Goal: Task Accomplishment & Management: Complete application form

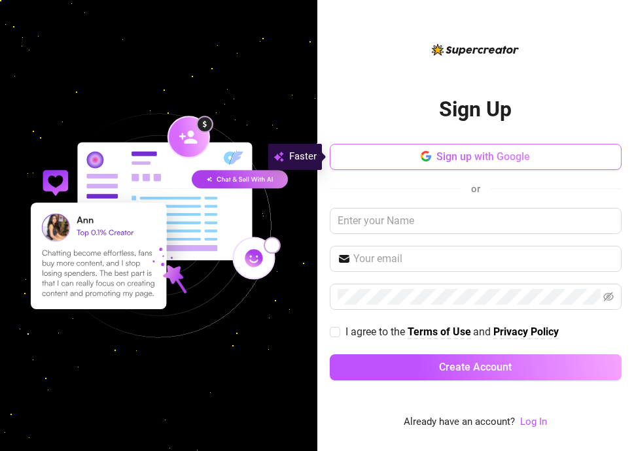
click at [461, 156] on span "Sign up with Google" at bounding box center [483, 156] width 94 height 12
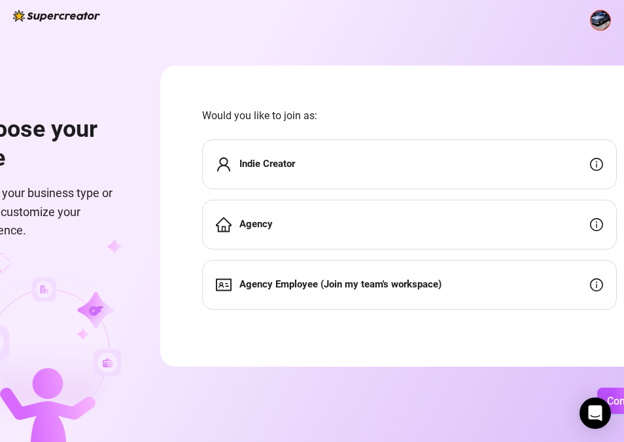
click at [560, 160] on div "Indie Creator" at bounding box center [409, 164] width 415 height 50
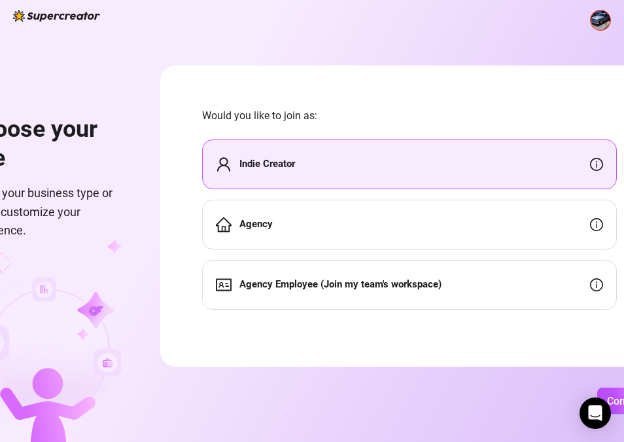
click at [317, 212] on div "Agency" at bounding box center [409, 225] width 415 height 50
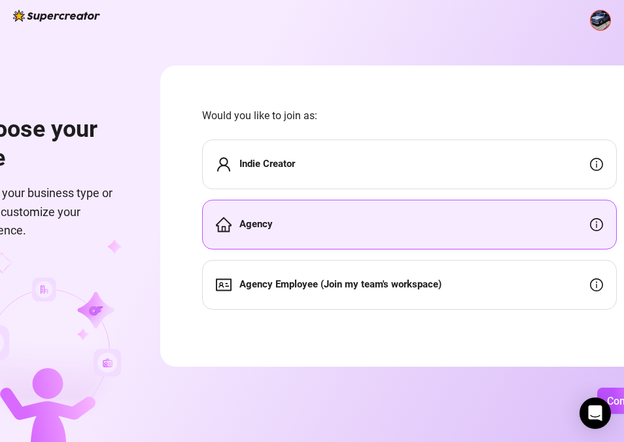
click at [319, 222] on div "Agency" at bounding box center [409, 225] width 415 height 50
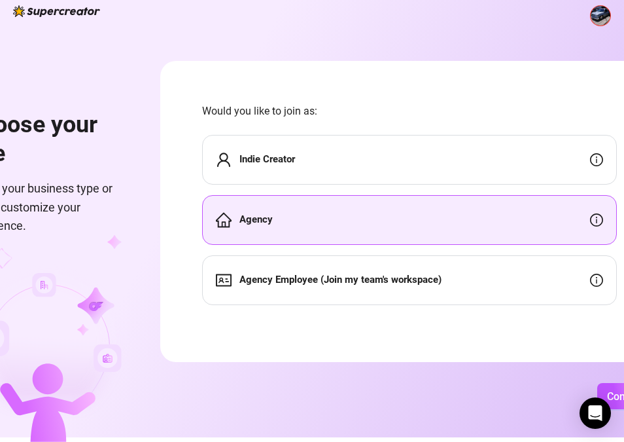
scroll to position [10, 0]
click at [618, 394] on span "Continue" at bounding box center [628, 396] width 42 height 12
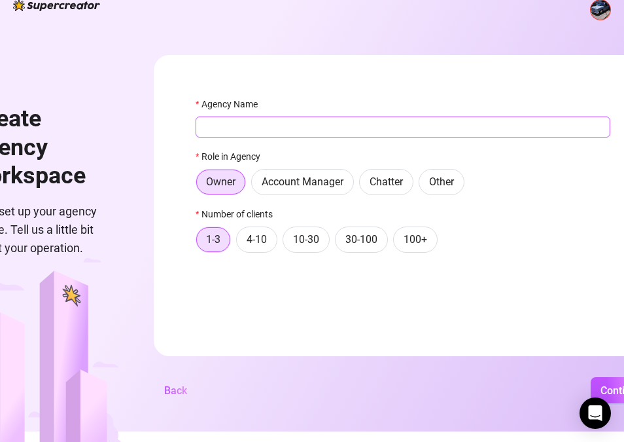
click at [230, 126] on input "Agency Name" at bounding box center [403, 126] width 415 height 21
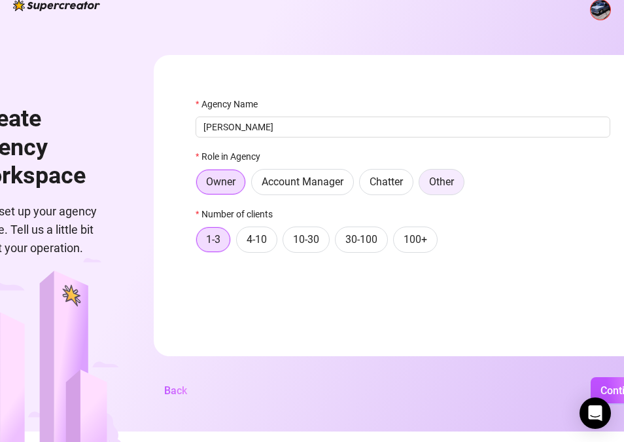
type input "[PERSON_NAME]"
click at [453, 184] on span "Other" at bounding box center [441, 181] width 25 height 12
click at [423, 185] on input "Other" at bounding box center [423, 185] width 0 height 0
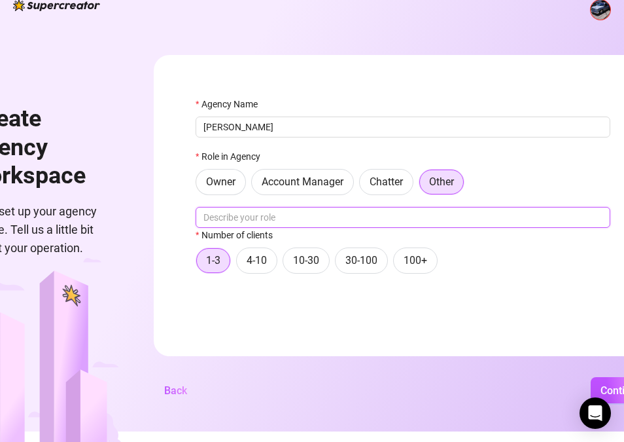
click at [333, 221] on input "text" at bounding box center [403, 217] width 415 height 21
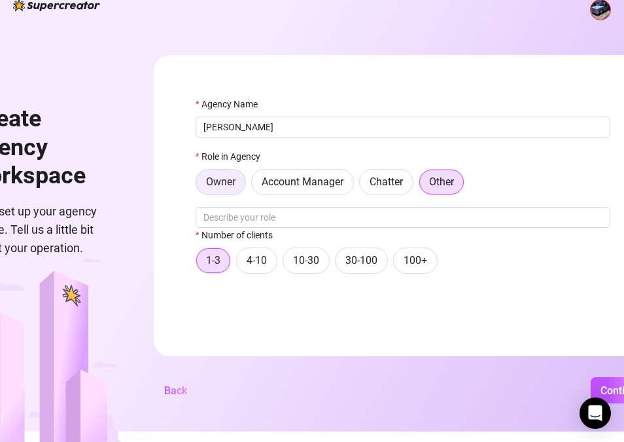
click at [219, 177] on span "Owner" at bounding box center [220, 181] width 29 height 12
click at [200, 185] on input "Owner" at bounding box center [200, 185] width 0 height 0
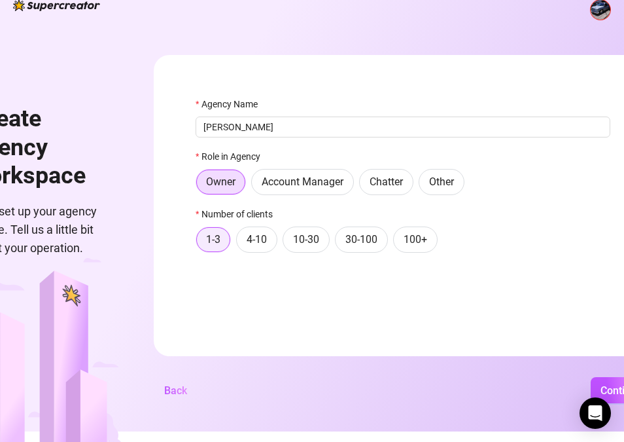
click at [220, 241] on span "1-3" at bounding box center [213, 239] width 14 height 12
click at [200, 243] on input "1-3" at bounding box center [200, 243] width 0 height 0
click at [610, 389] on button "Continue" at bounding box center [621, 390] width 61 height 26
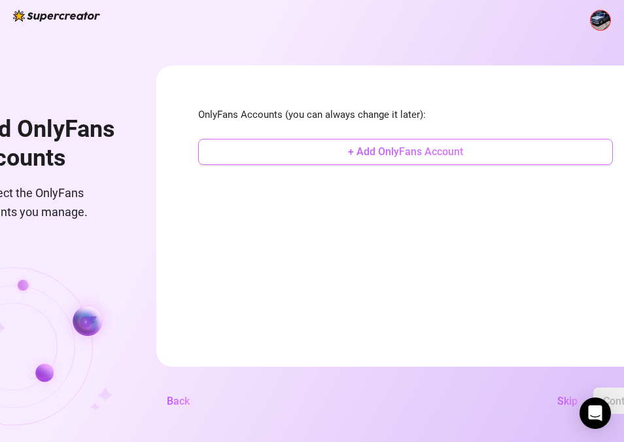
click at [386, 145] on span "+ Add OnlyFans Account" at bounding box center [405, 151] width 115 height 12
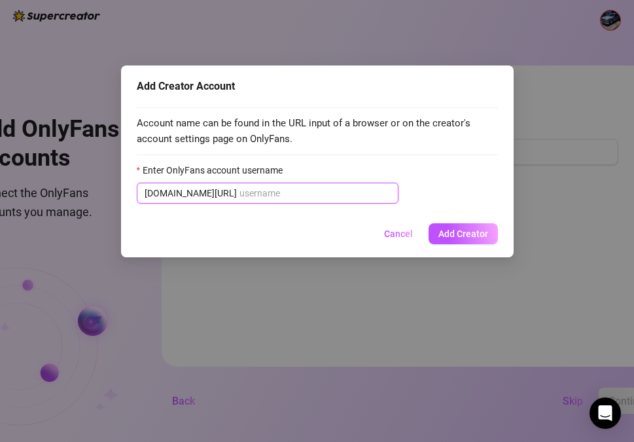
click at [324, 194] on input "Enter OnlyFans account username" at bounding box center [314, 193] width 151 height 14
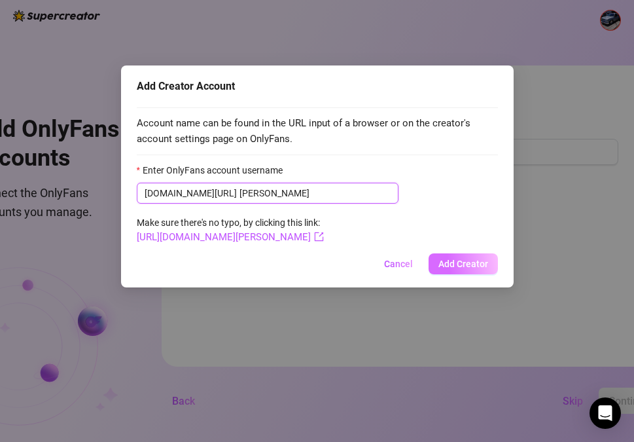
type input "[PERSON_NAME]"
click at [441, 266] on span "Add Creator" at bounding box center [463, 263] width 50 height 10
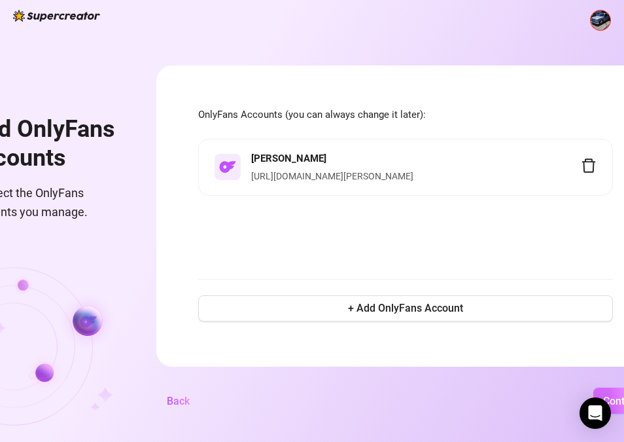
click at [612, 394] on span "Continue" at bounding box center [624, 400] width 42 height 12
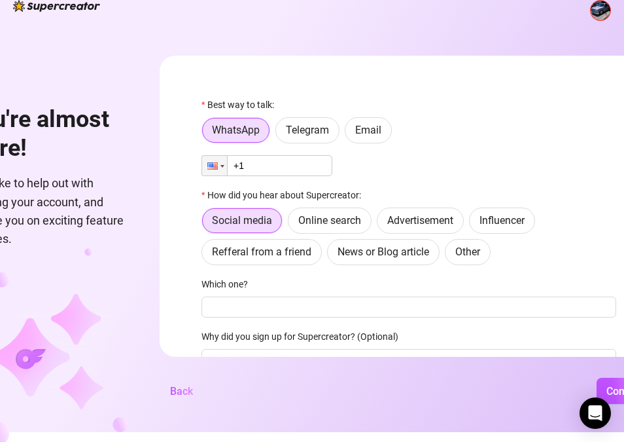
click at [309, 171] on input "+1" at bounding box center [266, 165] width 131 height 21
type input "[PHONE_NUMBER]"
click at [475, 251] on span "Other" at bounding box center [467, 251] width 25 height 12
click at [449, 255] on input "Other" at bounding box center [449, 255] width 0 height 0
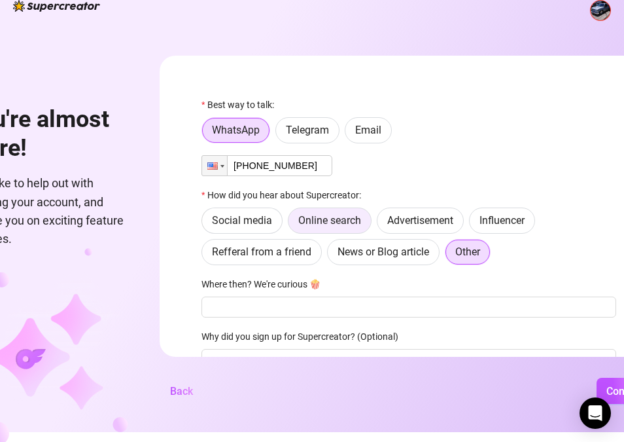
click at [333, 225] on span "Online search" at bounding box center [329, 220] width 63 height 12
click at [292, 224] on input "Online search" at bounding box center [292, 224] width 0 height 0
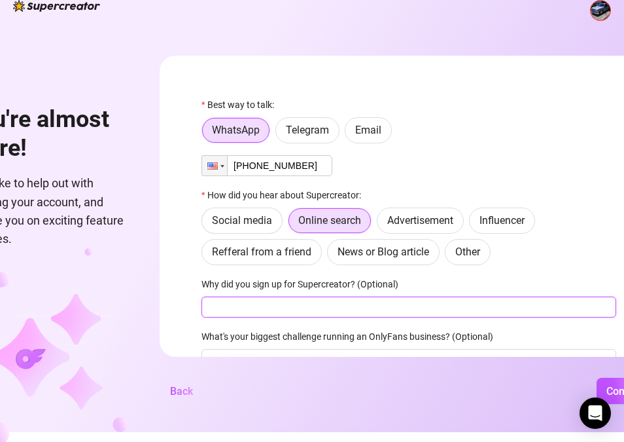
click at [340, 304] on input "Why did you sign up for Supercreator? (Optional)" at bounding box center [408, 306] width 415 height 21
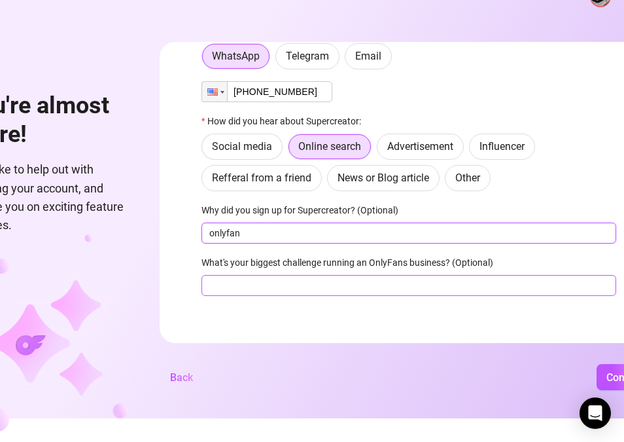
scroll to position [29, 0]
type input "onlyfan"
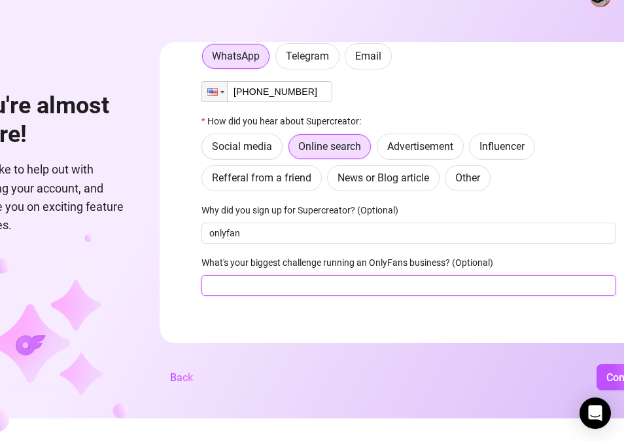
click at [387, 276] on input "What's your biggest challenge running an OnlyFans business? (Optional)" at bounding box center [408, 285] width 415 height 21
type input "time"
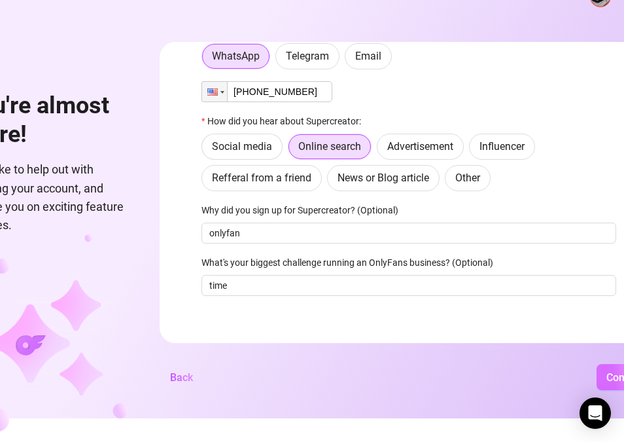
click at [615, 383] on span "Continue" at bounding box center [627, 377] width 42 height 12
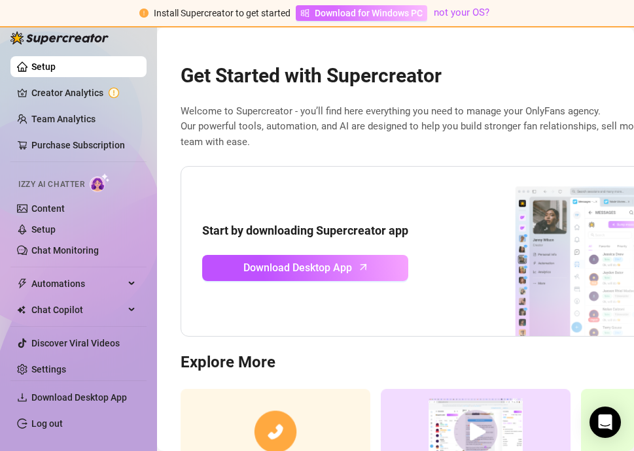
click at [391, 11] on span "Download for Windows PC" at bounding box center [369, 13] width 108 height 14
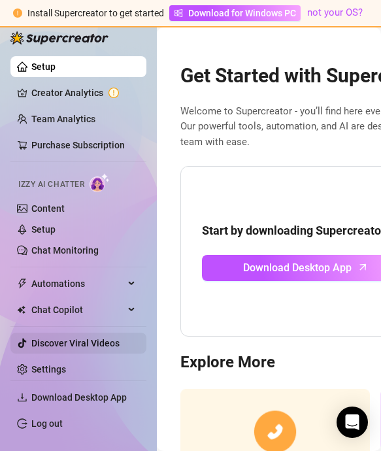
scroll to position [10, 0]
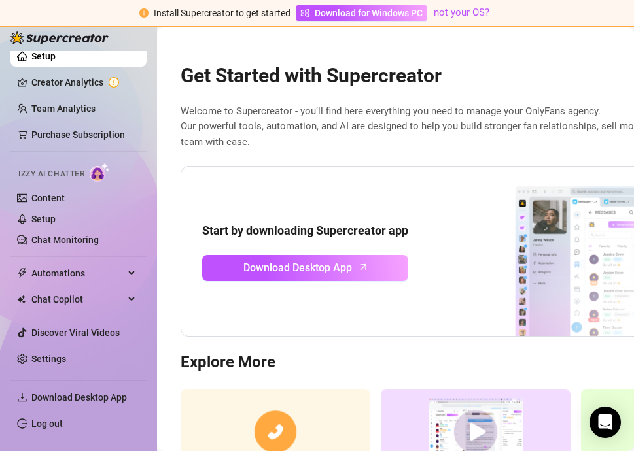
click at [616, 16] on div "Install Supercreator to get started Download for Windows PC not your OS?" at bounding box center [317, 13] width 634 height 27
click at [622, 14] on div "Install Supercreator to get started Download for Windows PC not your OS?" at bounding box center [317, 13] width 634 height 27
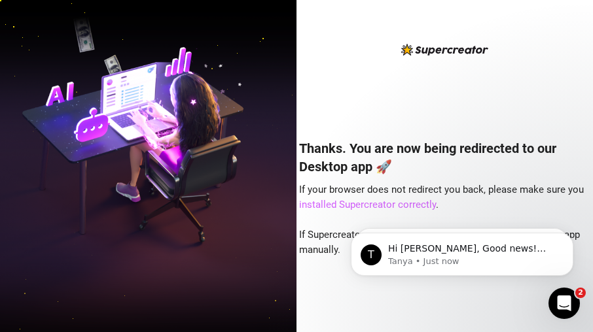
click at [387, 201] on link "installed Supercreator correctly" at bounding box center [367, 205] width 137 height 12
